Goal: Information Seeking & Learning: Learn about a topic

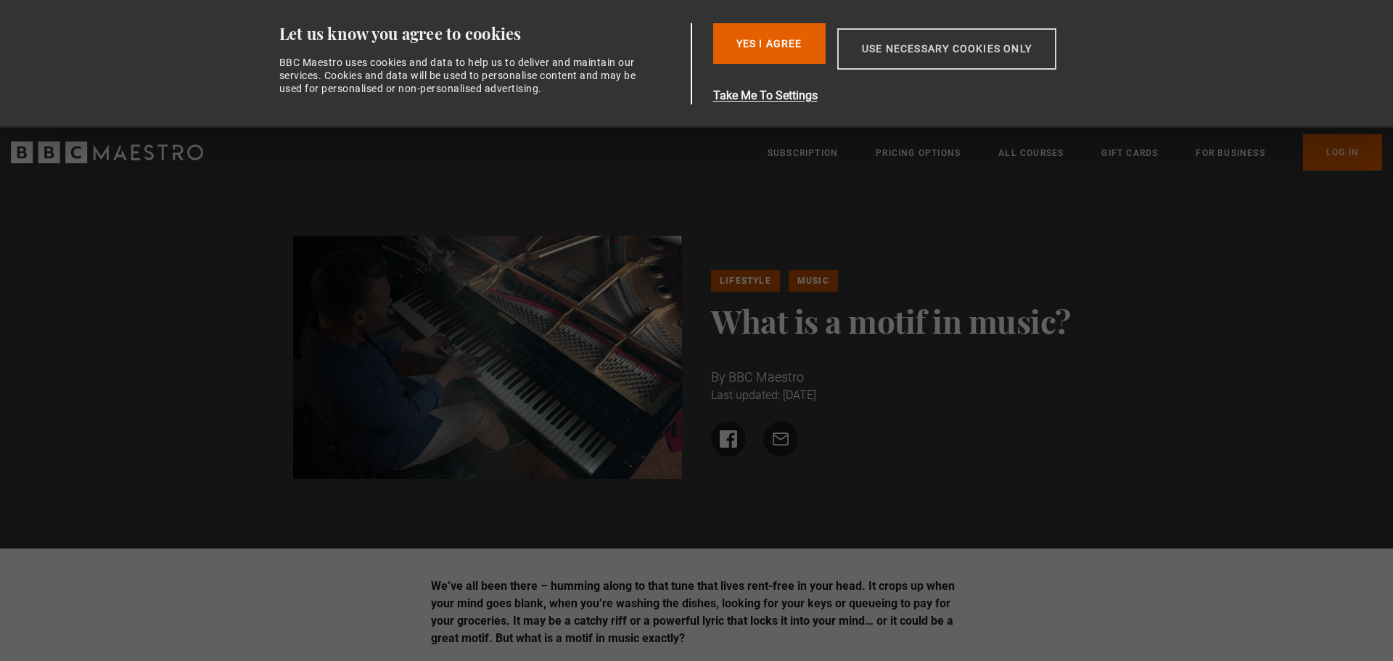
click at [933, 57] on button "Use necessary cookies only" at bounding box center [947, 48] width 219 height 41
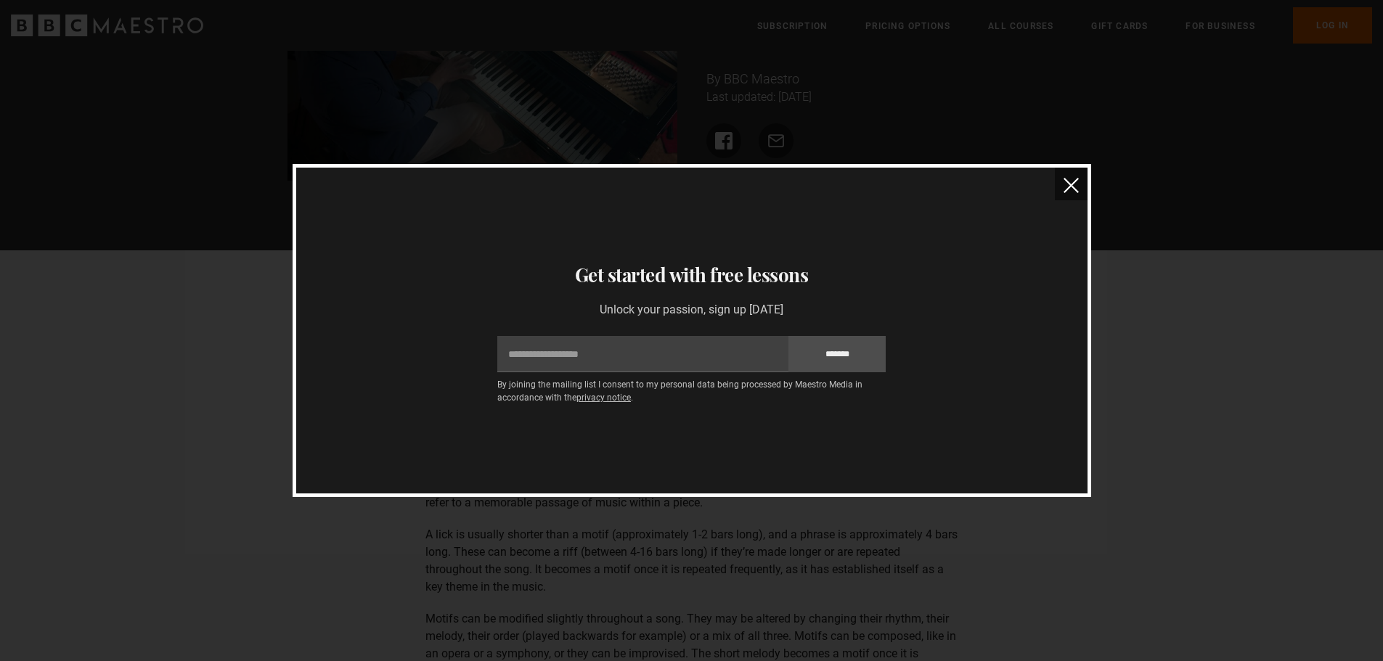
scroll to position [121, 0]
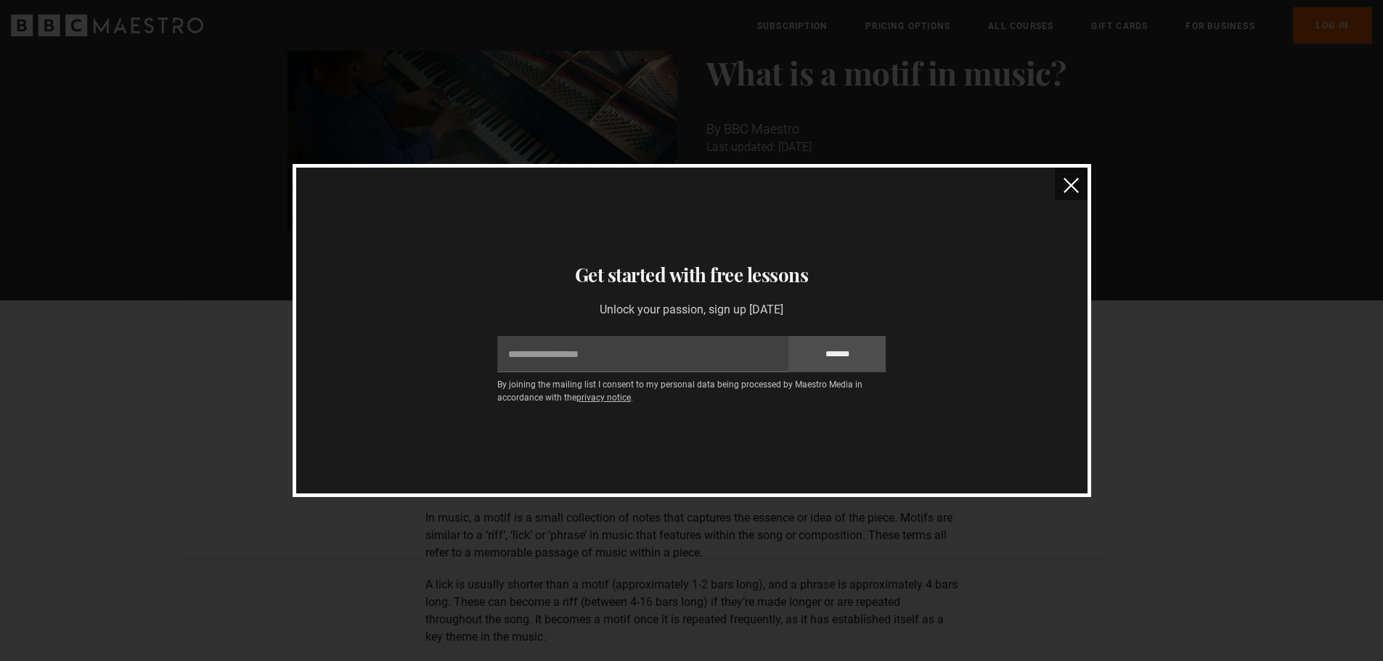
click at [1076, 192] on img "close" at bounding box center [1070, 185] width 15 height 15
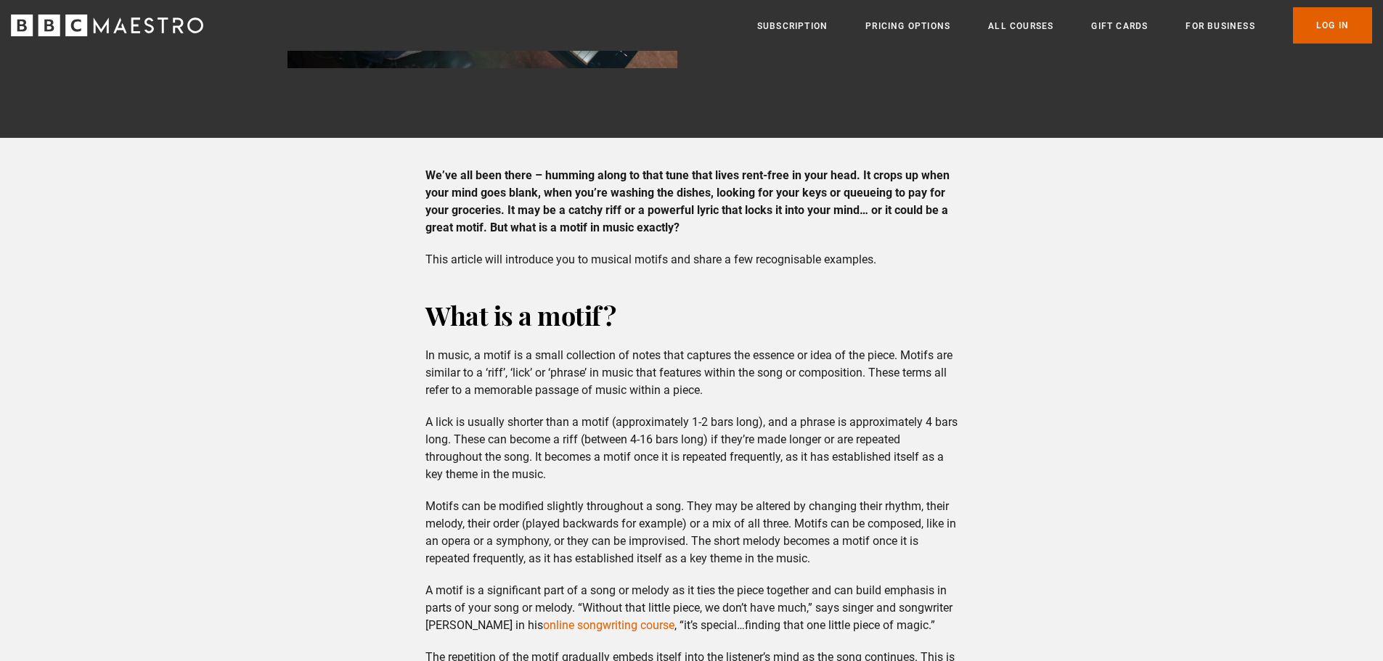
scroll to position [290, 0]
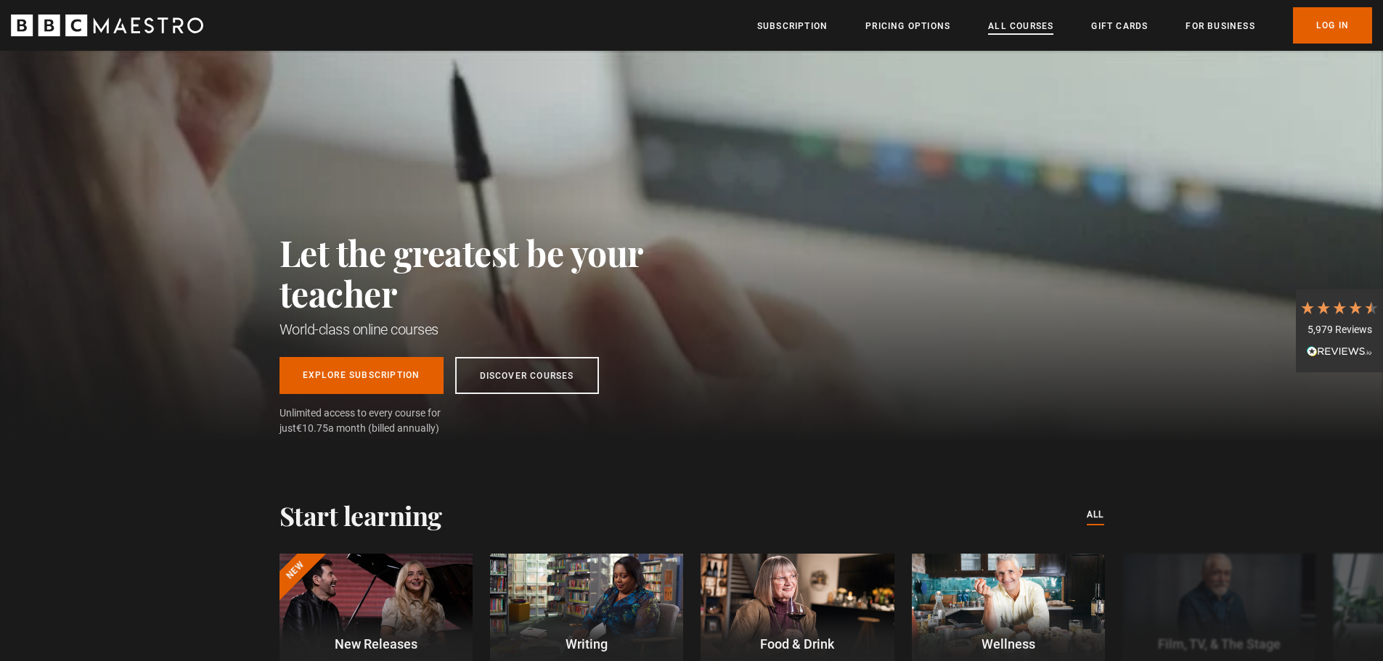
click at [1022, 24] on link "All Courses" at bounding box center [1020, 26] width 65 height 15
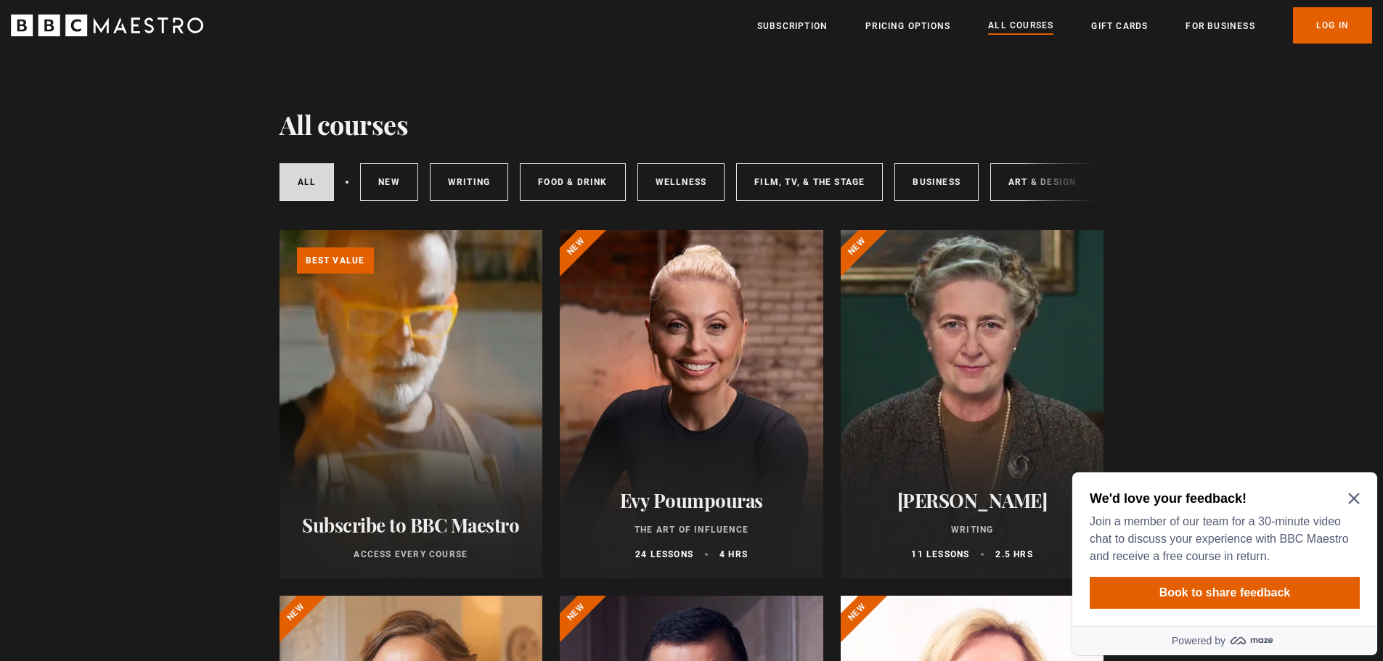
click at [1356, 496] on icon "Close Maze Prompt" at bounding box center [1353, 499] width 11 height 11
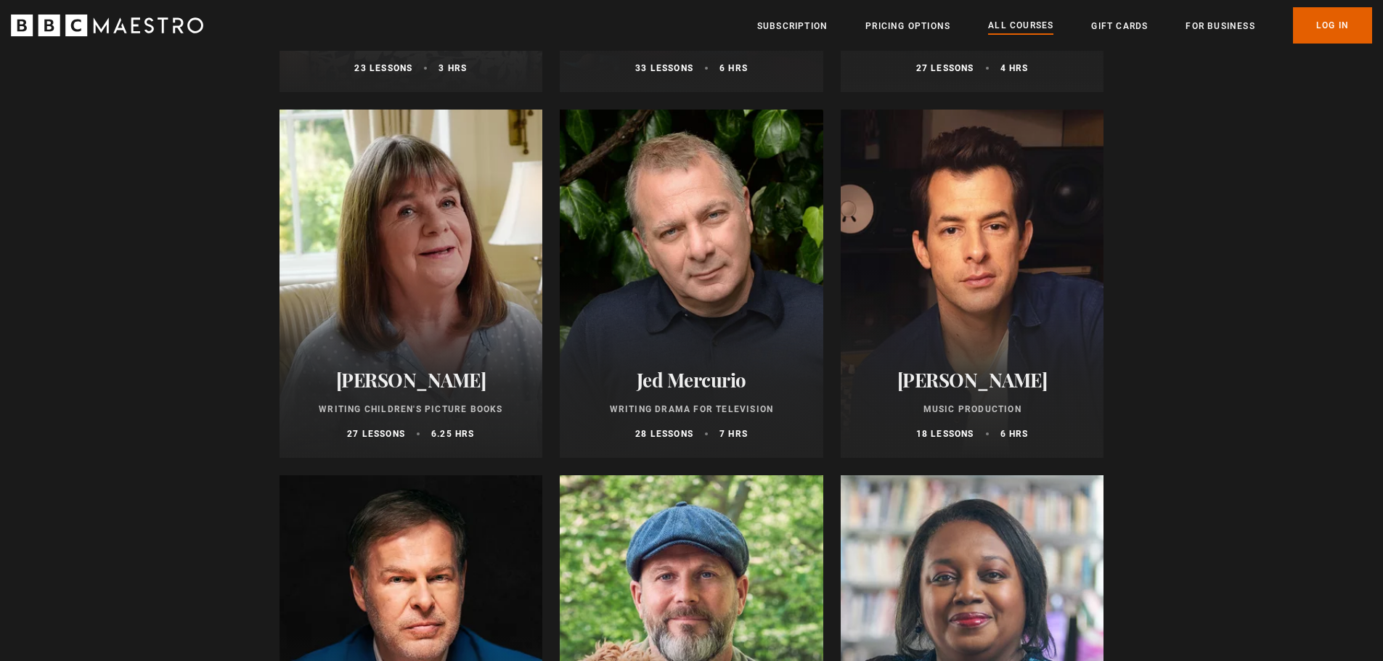
scroll to position [4064, 0]
